Goal: Information Seeking & Learning: Understand process/instructions

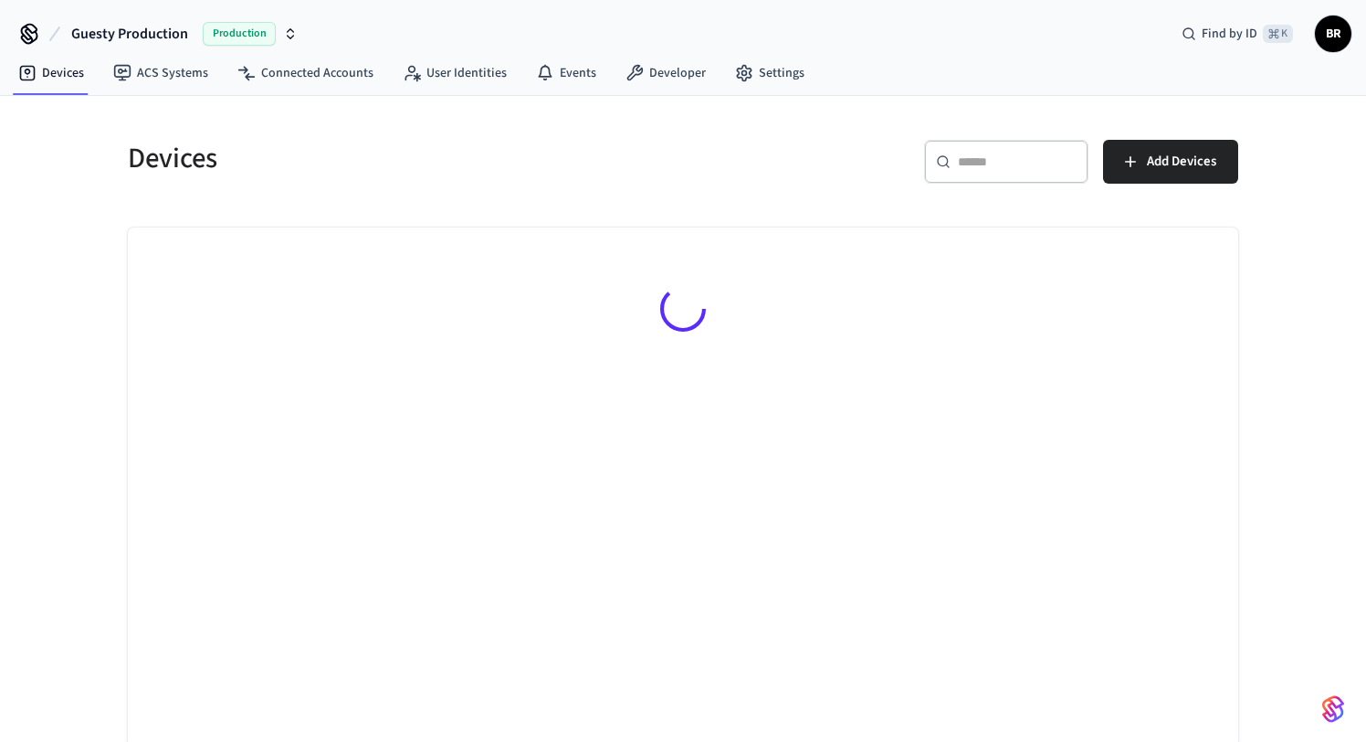
click at [217, 34] on span "Production" at bounding box center [239, 34] width 73 height 24
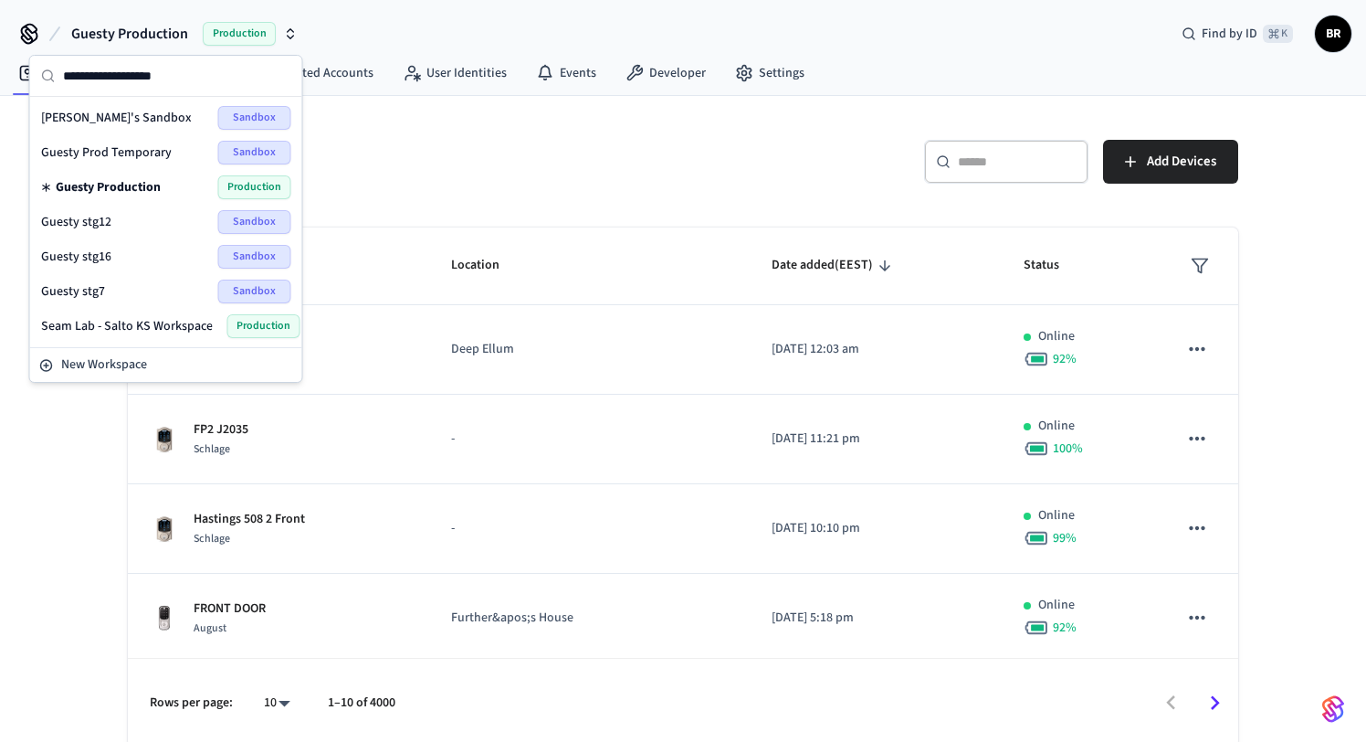
click at [136, 223] on div "Guesty stg12 Sandbox" at bounding box center [166, 222] width 250 height 24
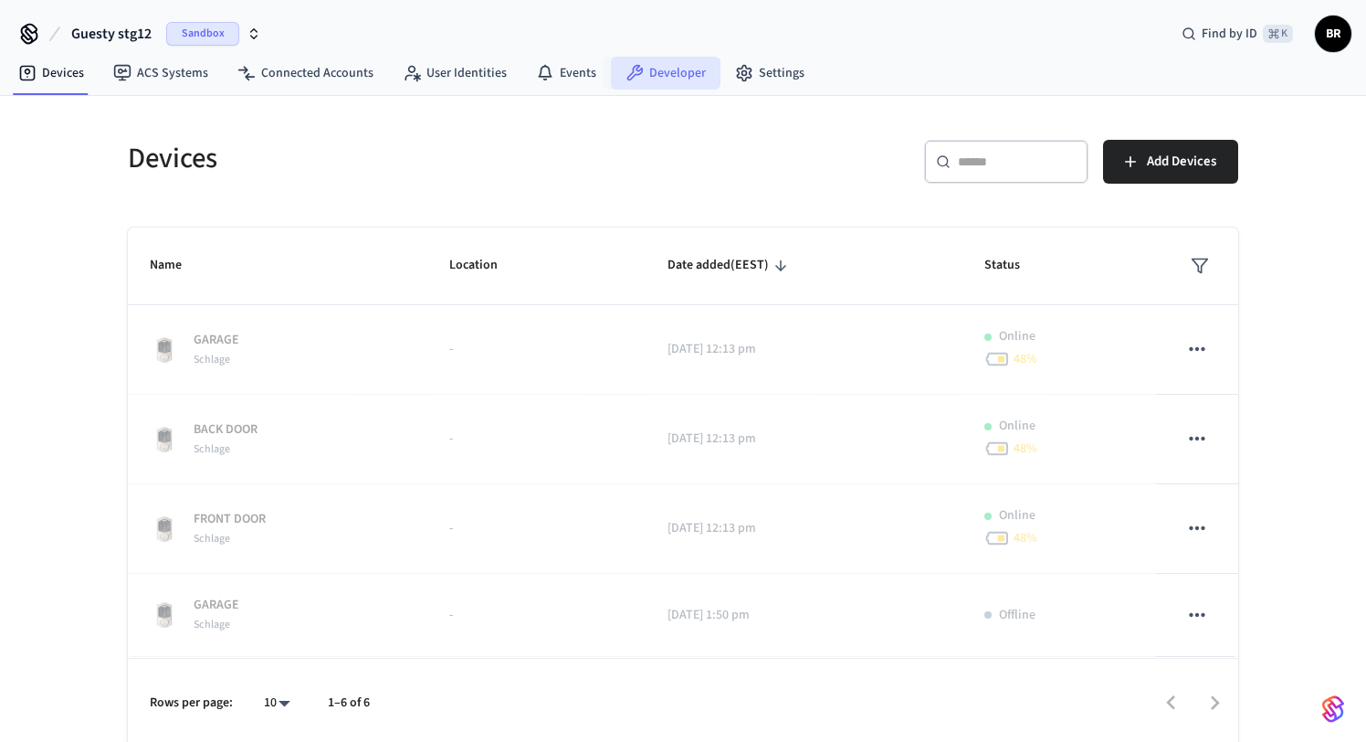
click at [671, 79] on link "Developer" at bounding box center [666, 73] width 110 height 33
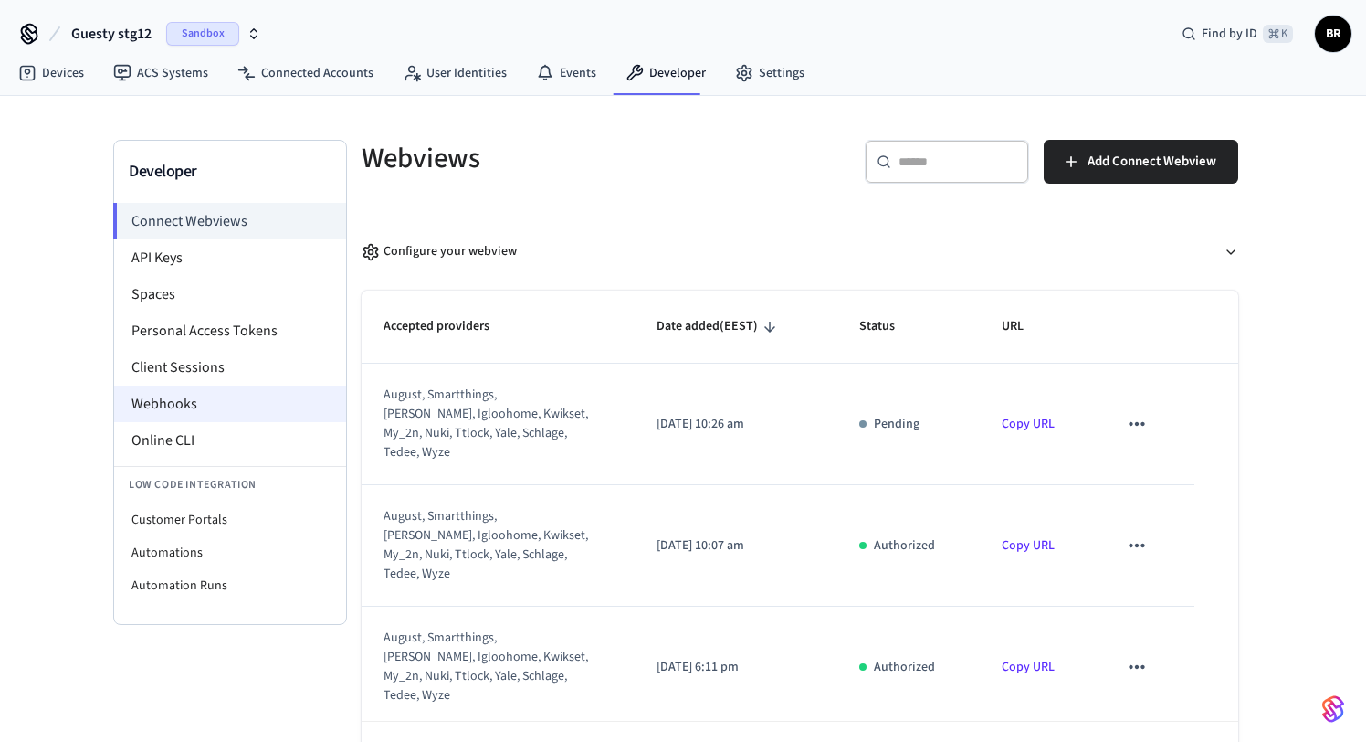
click at [184, 410] on li "Webhooks" at bounding box center [230, 403] width 232 height 37
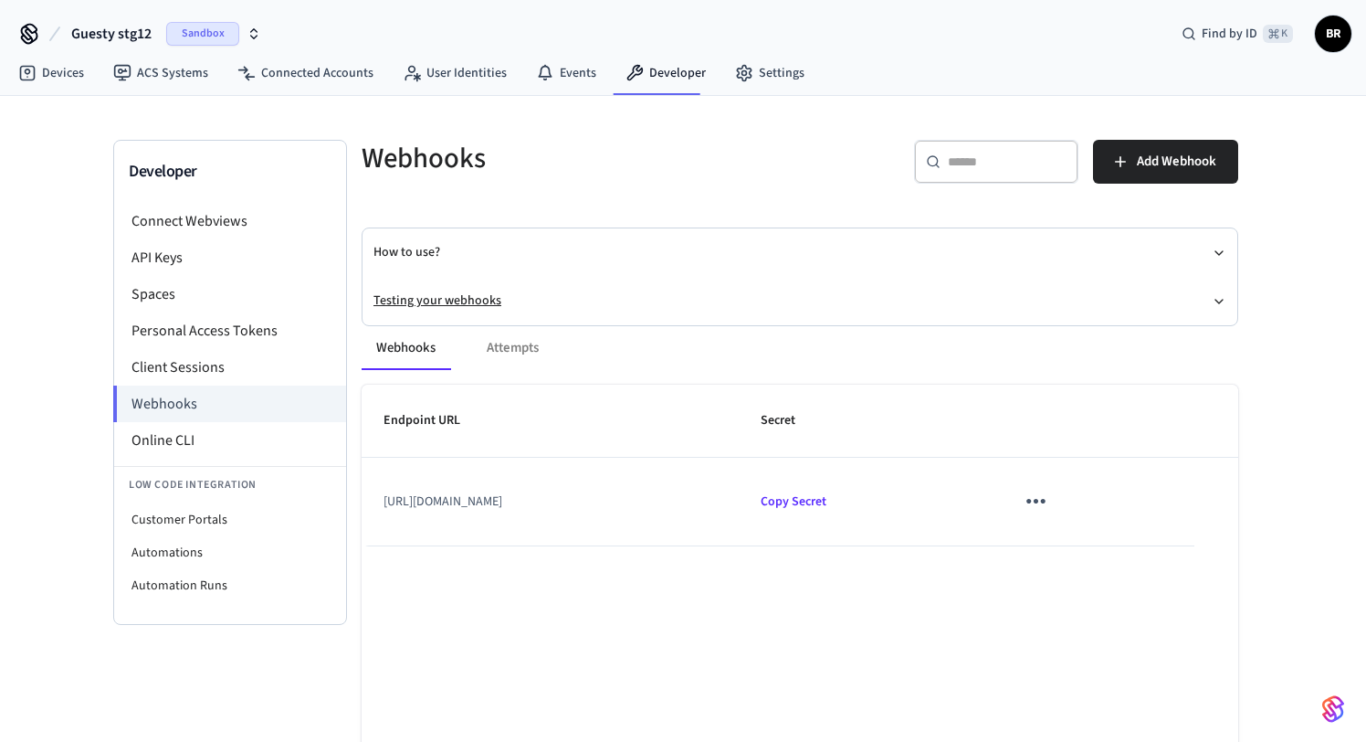
click at [473, 296] on button "Testing your webhooks" at bounding box center [800, 301] width 853 height 48
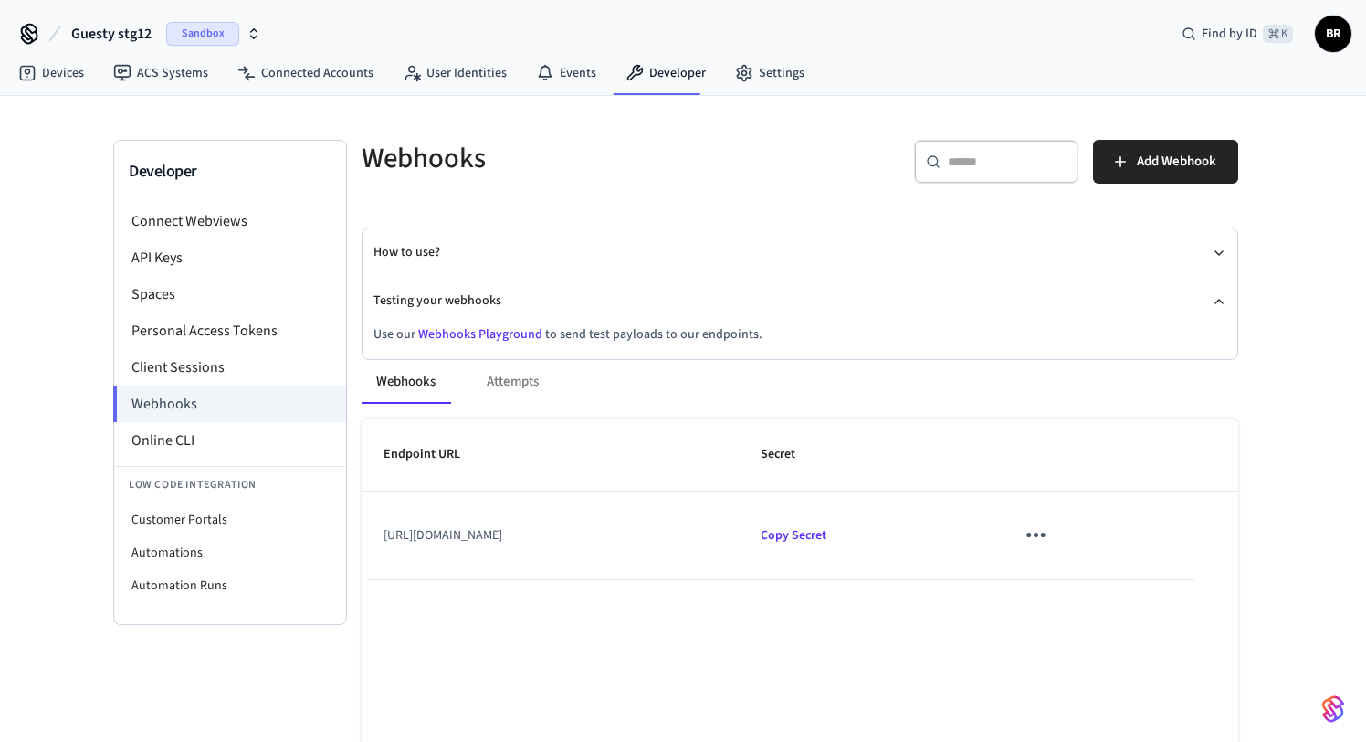
click at [469, 338] on div "Webhooks Attempts Endpoint URL Secret [URL][DOMAIN_NAME] Copy Secret Rows per p…" at bounding box center [789, 637] width 899 height 599
click at [470, 334] on link "Webhooks Playground" at bounding box center [480, 334] width 124 height 18
